Goal: Information Seeking & Learning: Find specific fact

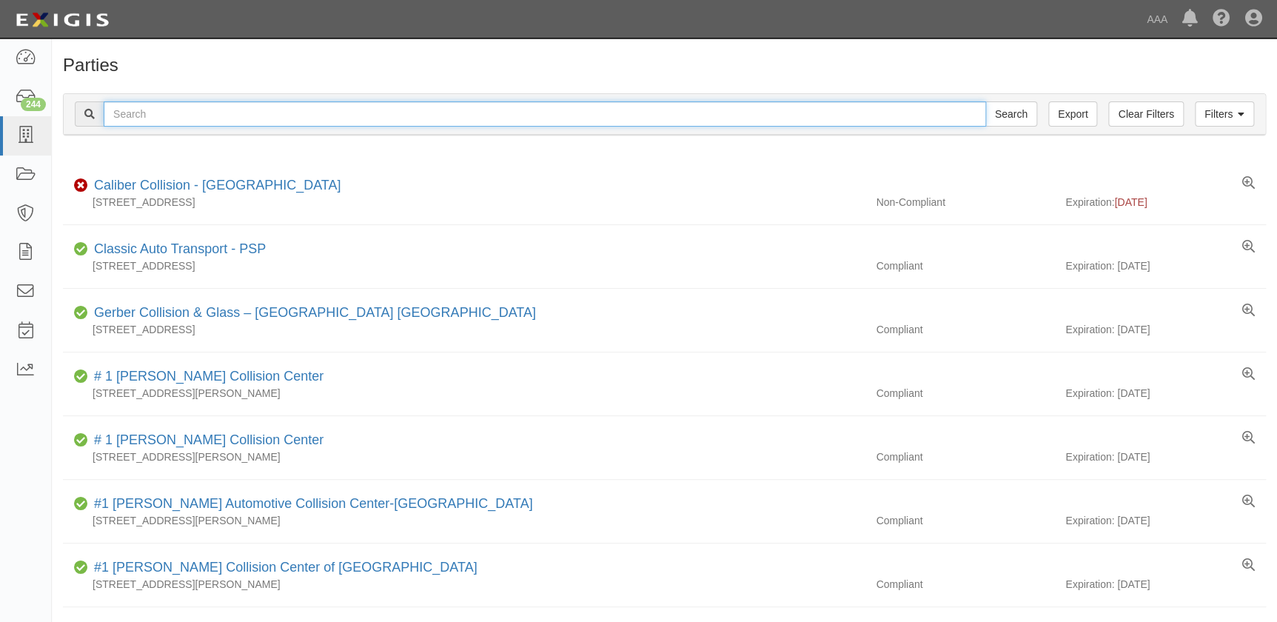
click at [235, 117] on input "text" at bounding box center [545, 113] width 883 height 25
type input "caliber"
click at [985, 101] on input "Search" at bounding box center [1011, 113] width 52 height 25
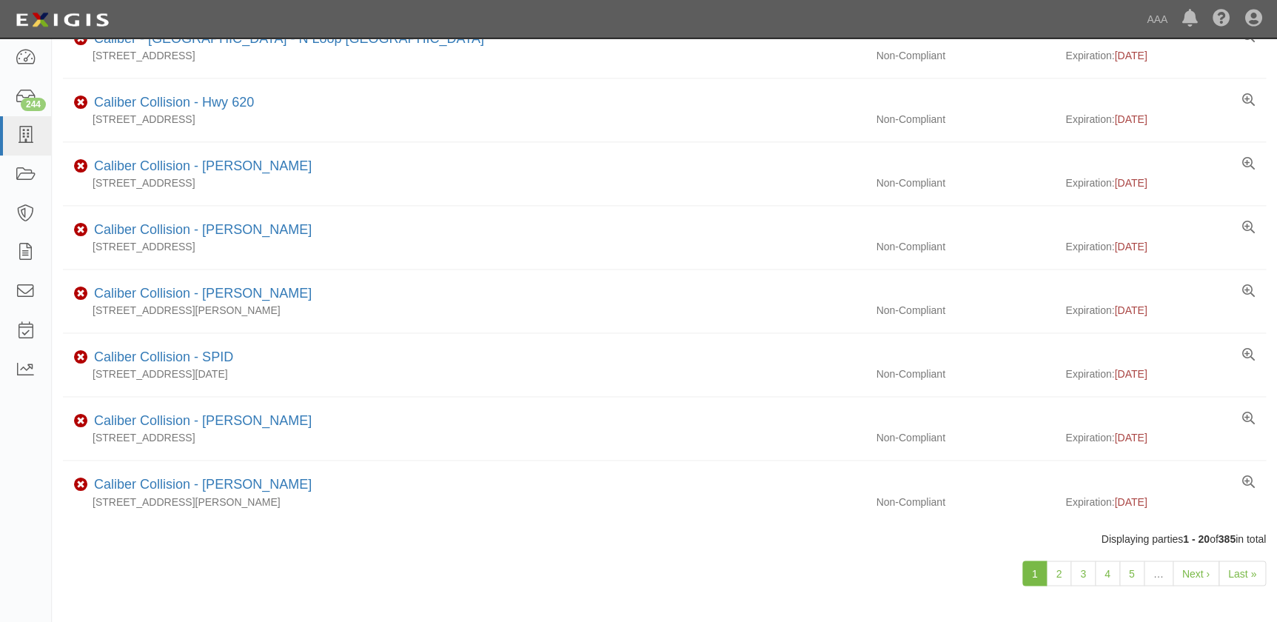
scroll to position [943, 0]
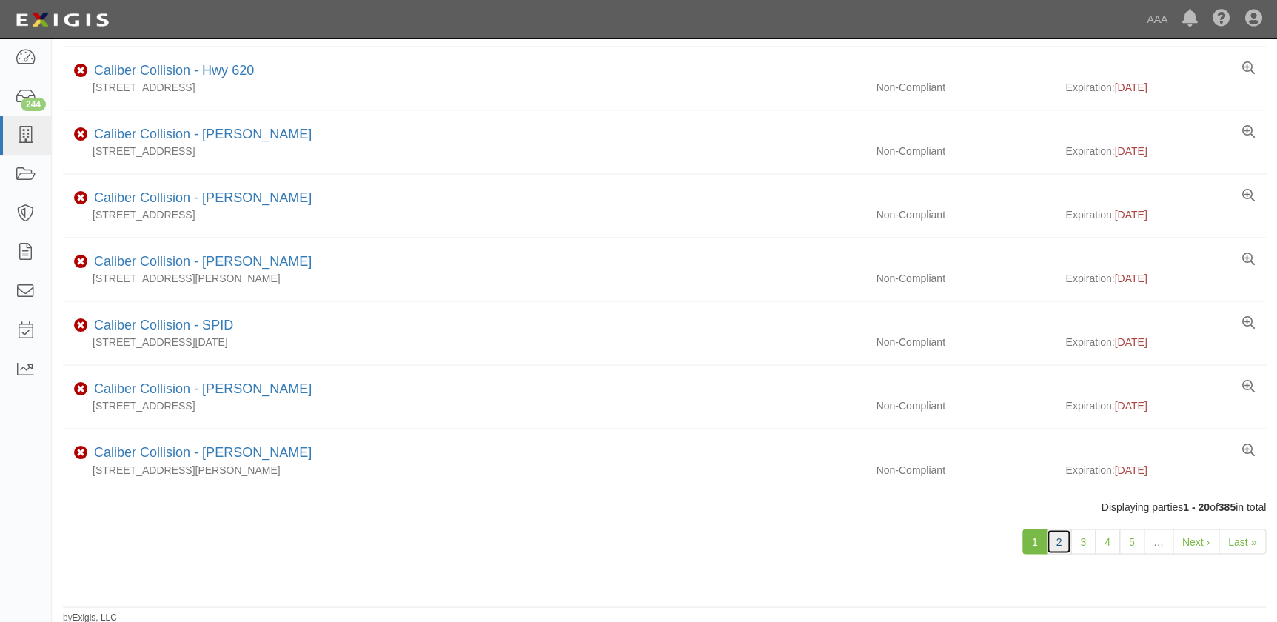
click at [1066, 540] on link "2" at bounding box center [1058, 541] width 25 height 25
